Goal: Check status: Check status

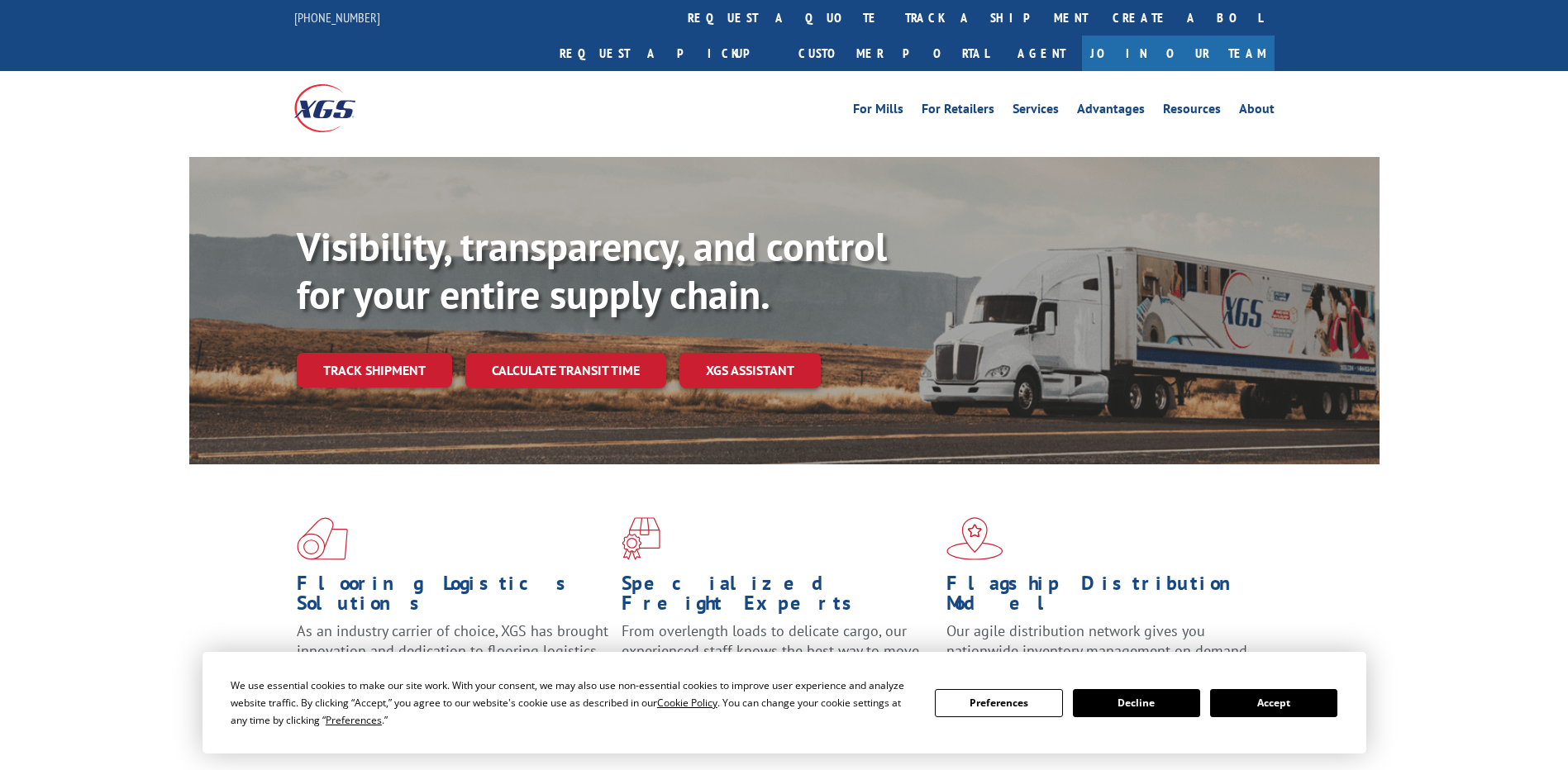
click at [892, 5] on link "track a shipment" at bounding box center [996, 17] width 208 height 35
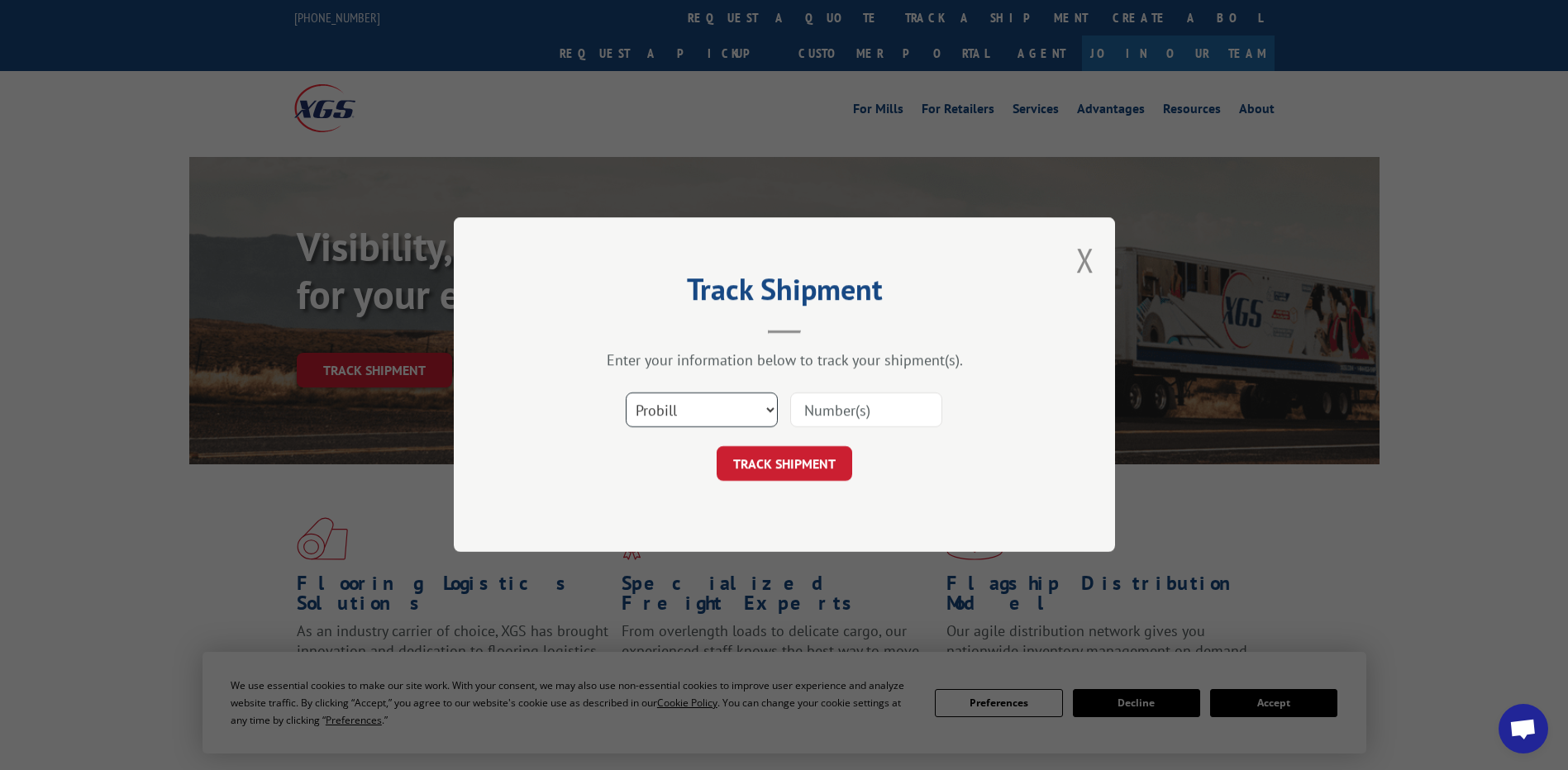
scroll to position [4609, 0]
click at [684, 406] on select "Select category... Probill BOL PO" at bounding box center [702, 410] width 153 height 35
select select "po"
click at [626, 393] on select "Select category... Probill BOL PO" at bounding box center [702, 410] width 153 height 35
paste input "01529424"
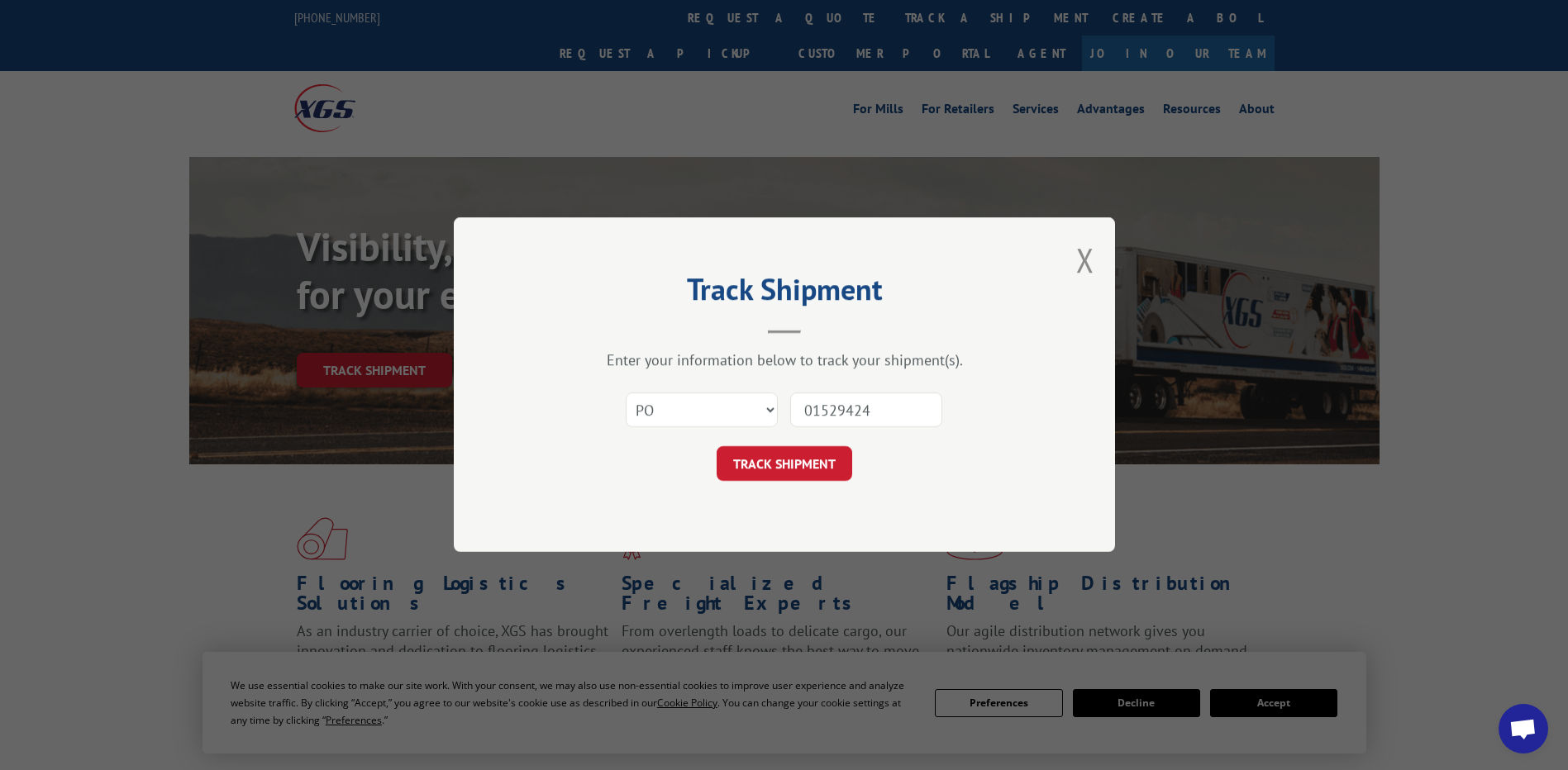
click at [840, 410] on input "01529424" at bounding box center [866, 410] width 153 height 35
click at [826, 410] on input "01529424" at bounding box center [866, 410] width 153 height 35
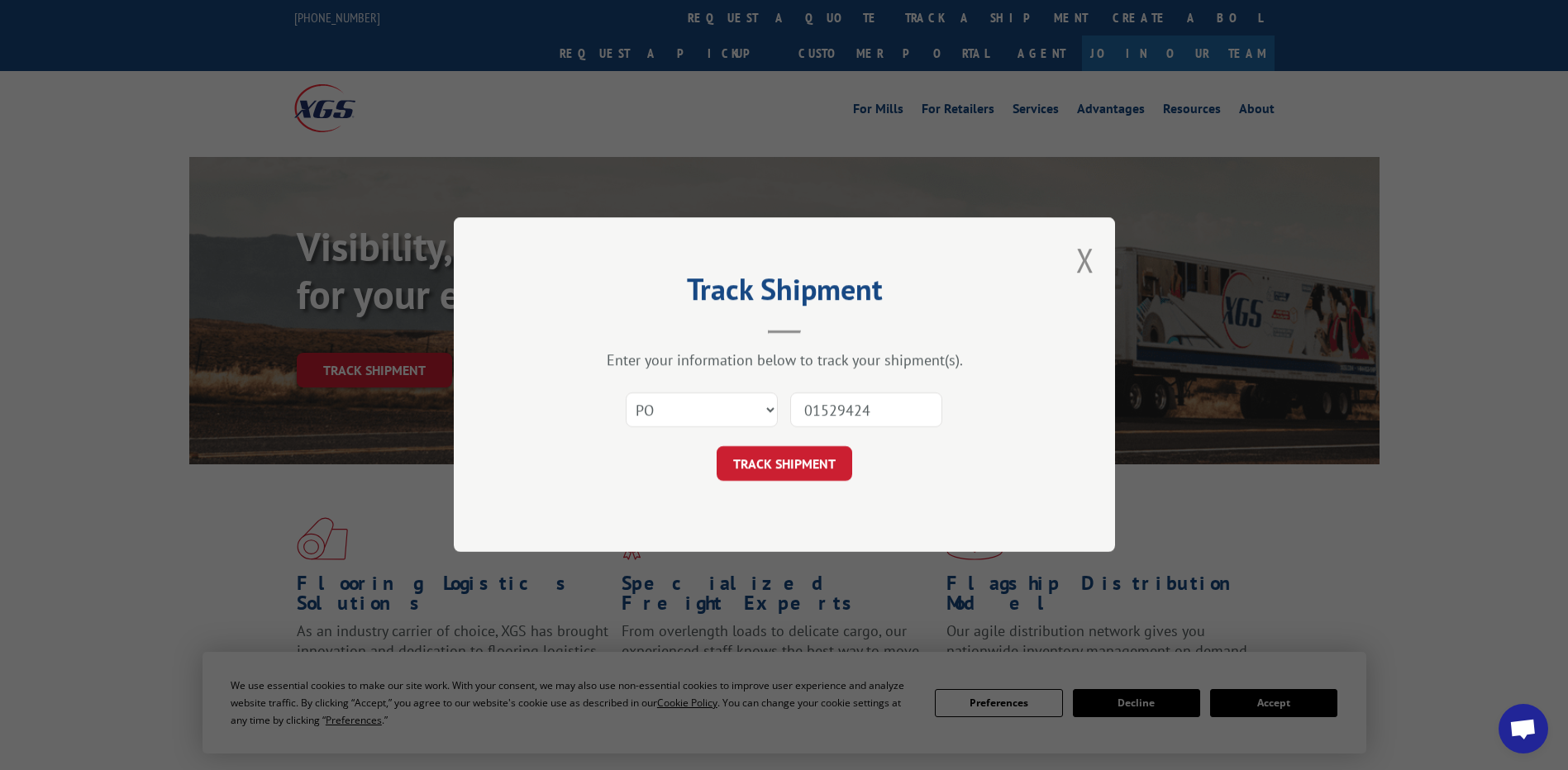
type input "01529424"
click button "TRACK SHIPMENT" at bounding box center [784, 465] width 135 height 35
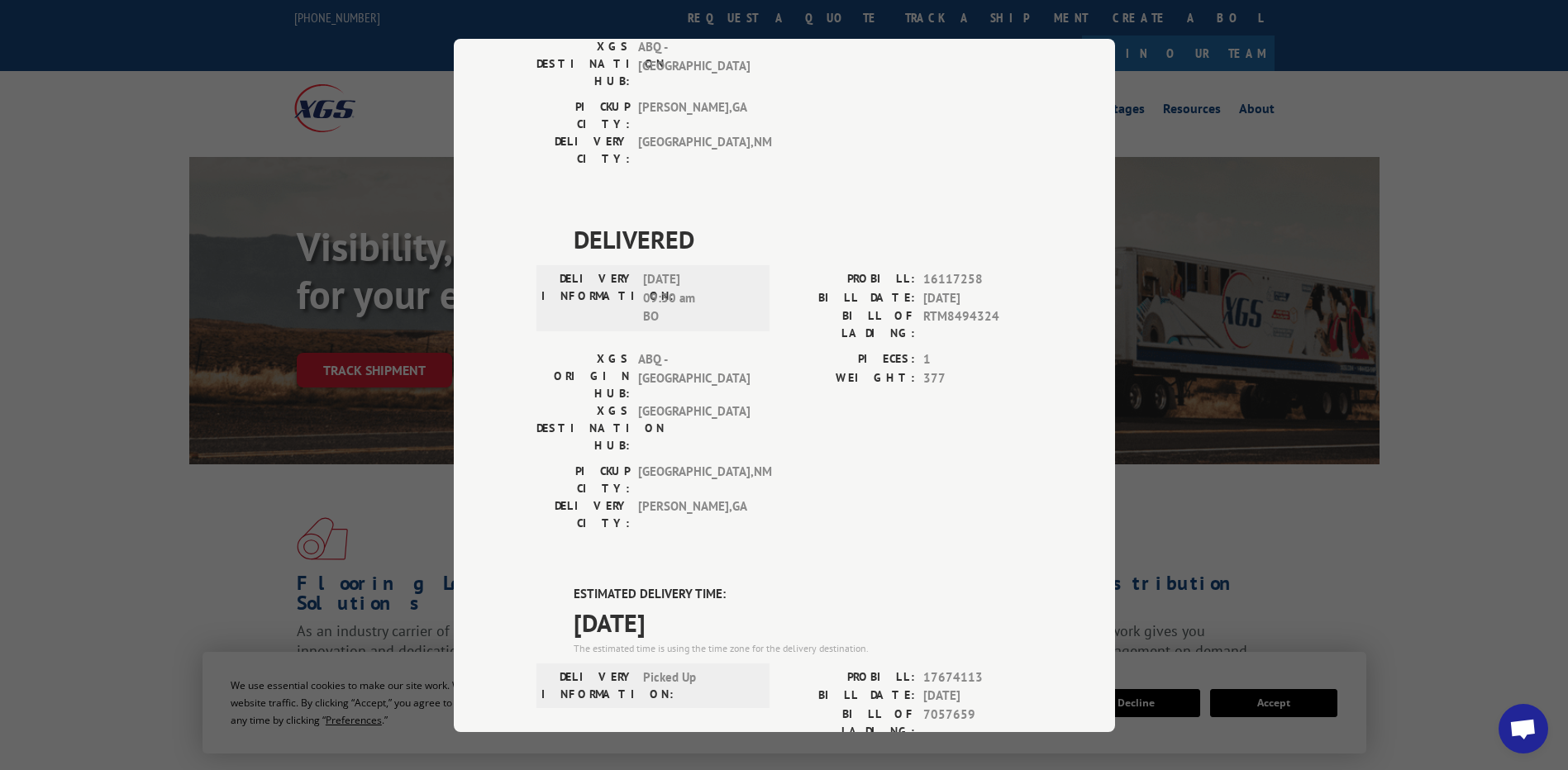
scroll to position [1414, 0]
click at [1281, 472] on div "Track Shipment DELIVERED DELIVERY INFORMATION: PROBILL: 10194709 BILL DATE: [DA…" at bounding box center [784, 385] width 1568 height 770
drag, startPoint x: 1281, startPoint y: 472, endPoint x: 1402, endPoint y: 511, distance: 127.1
click at [1402, 511] on div "Track Shipment DELIVERED DELIVERY INFORMATION: PROBILL: 10194709 BILL DATE: [DA…" at bounding box center [784, 385] width 1568 height 770
